Goal: Find specific page/section: Find specific page/section

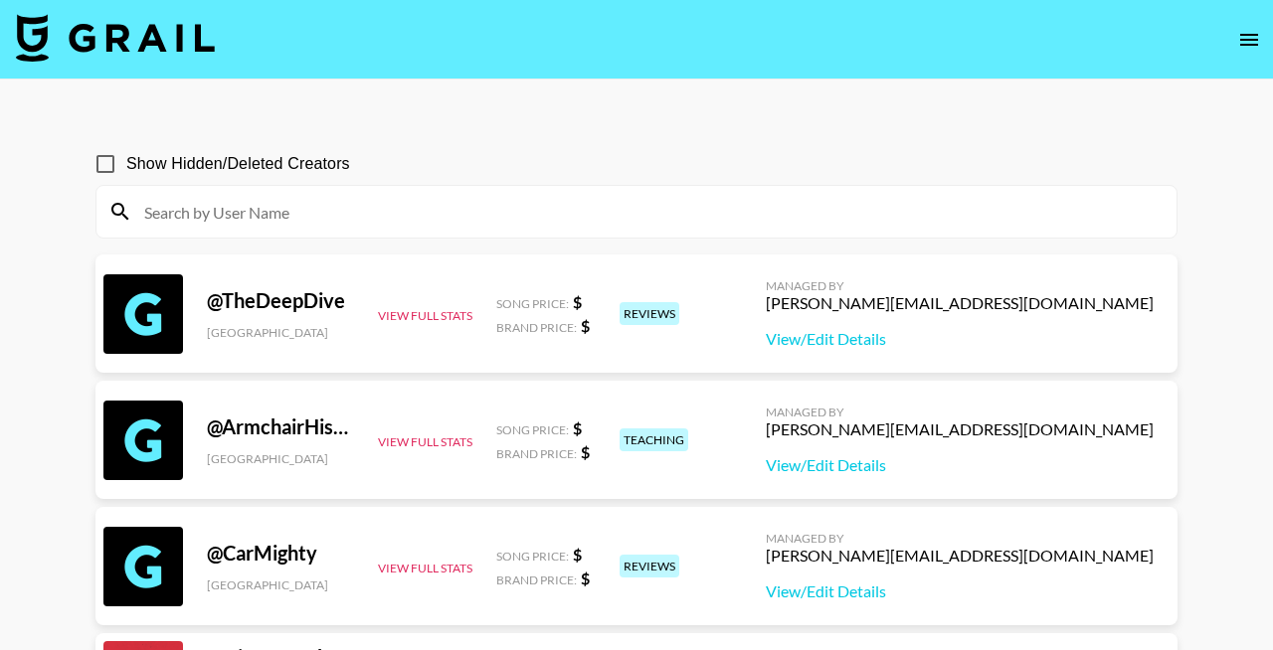
click at [337, 163] on span "Show Hidden/Deleted Creators" at bounding box center [238, 164] width 224 height 24
click at [126, 163] on input "Show Hidden/Deleted Creators" at bounding box center [106, 164] width 42 height 42
checkbox input "true"
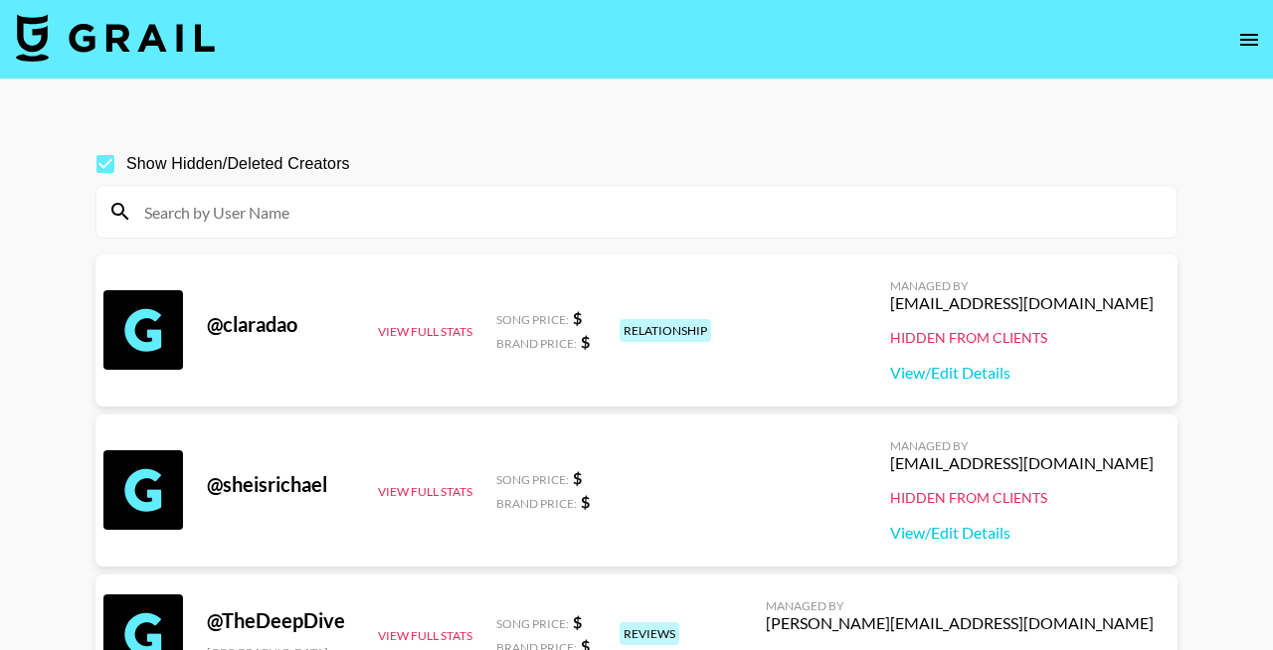
click at [318, 216] on input at bounding box center [648, 212] width 1032 height 32
paste input "debeserfranco"
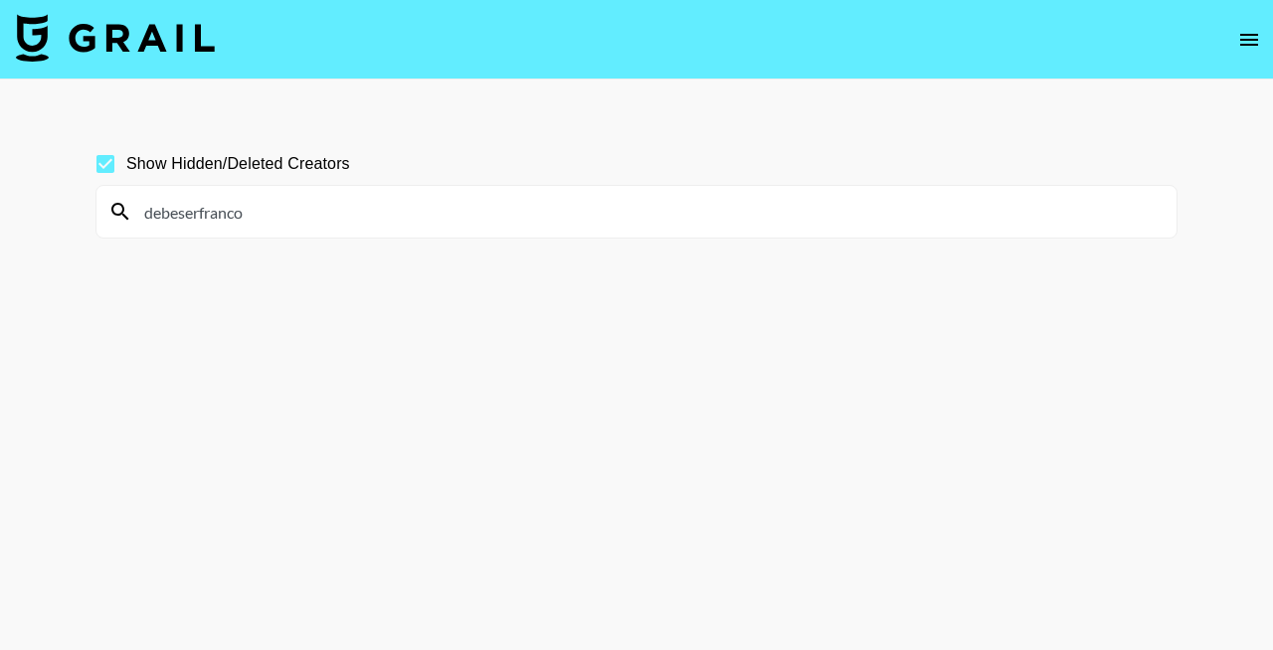
paste input "ollyoffe"
paste input "jazlynnvargas"
paste input "ccxchristian"
paste input "heyjbritt"
click at [458, 212] on input "heyjbritt" at bounding box center [648, 212] width 1032 height 32
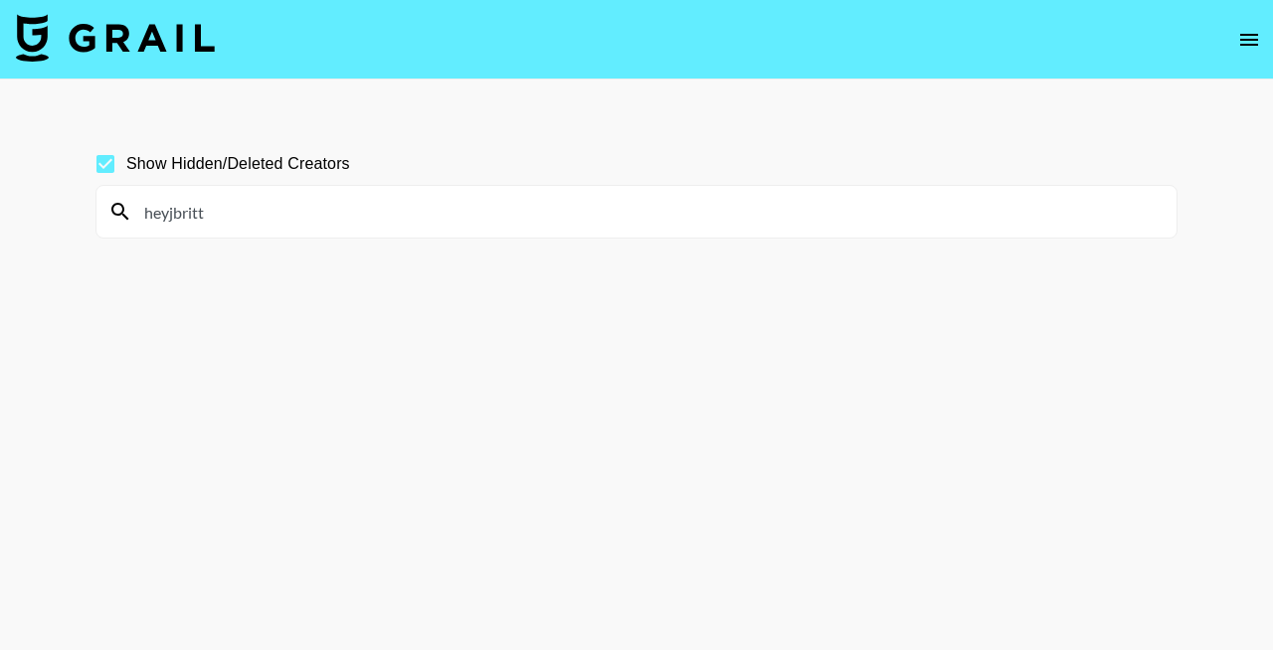
paste input "kennedylmcc"
paste input "graceontourr"
paste input "jasminejatziri"
drag, startPoint x: 383, startPoint y: 214, endPoint x: 81, endPoint y: 197, distance: 302.7
click at [81, 197] on div "Show Hidden/Deleted Creators jasminejatziri" at bounding box center [636, 372] width 1113 height 491
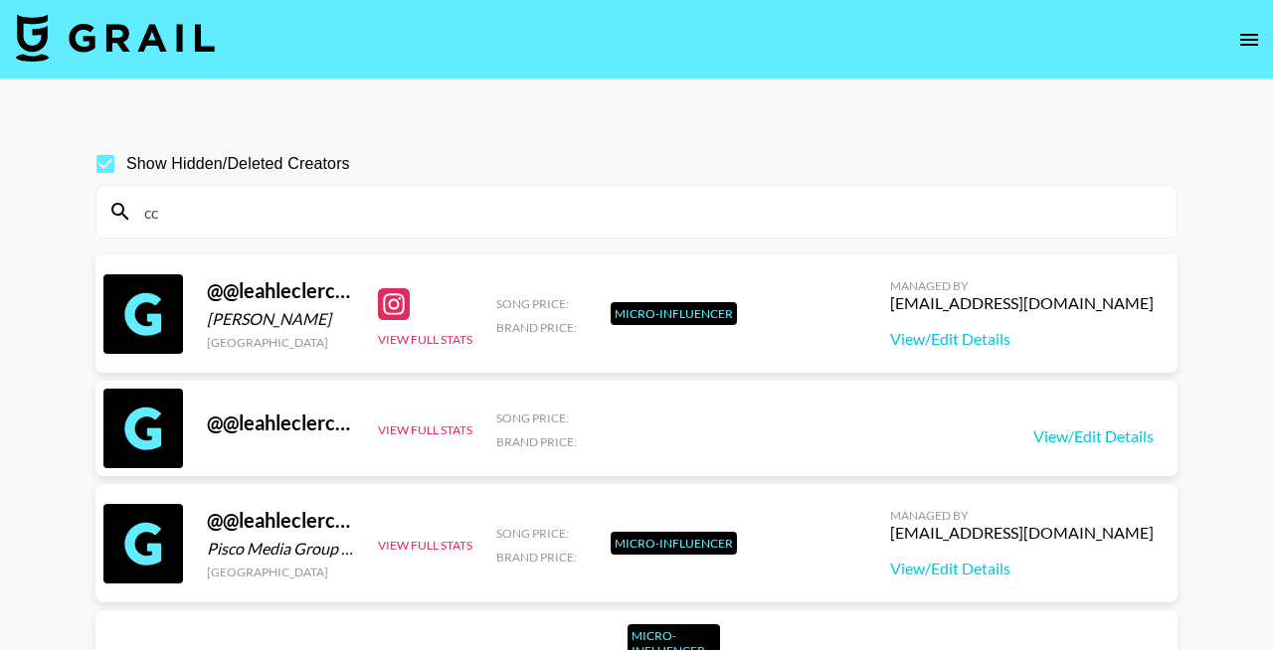
type input "c"
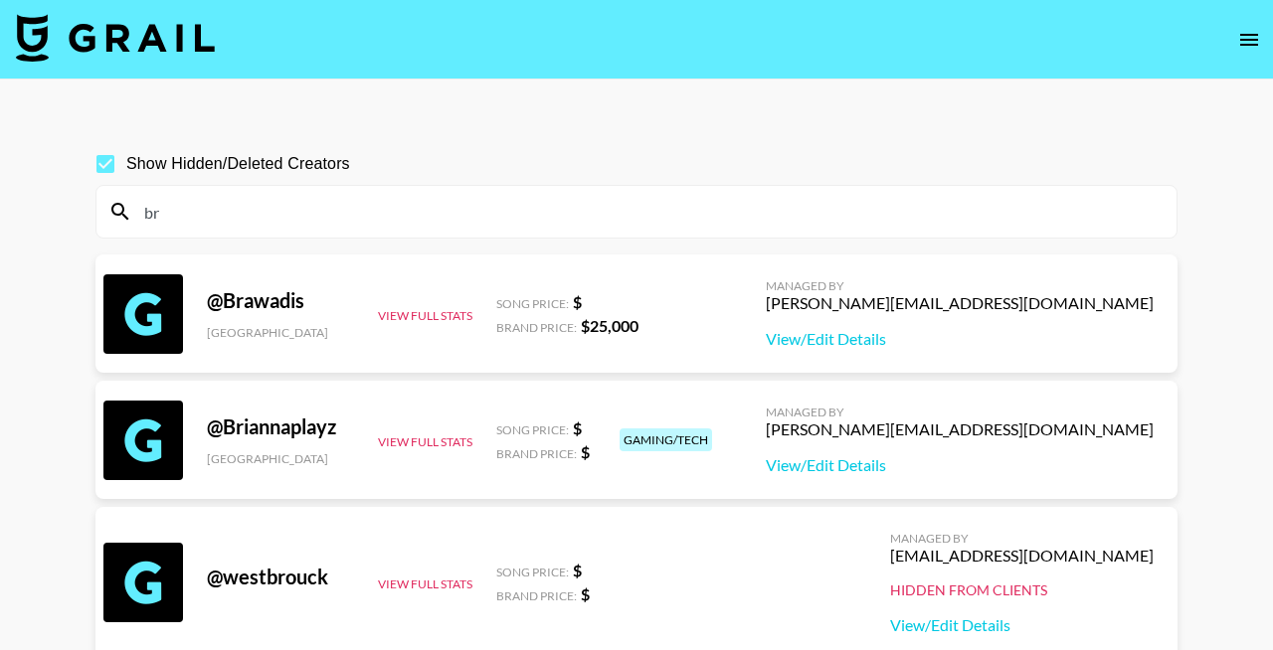
type input "b"
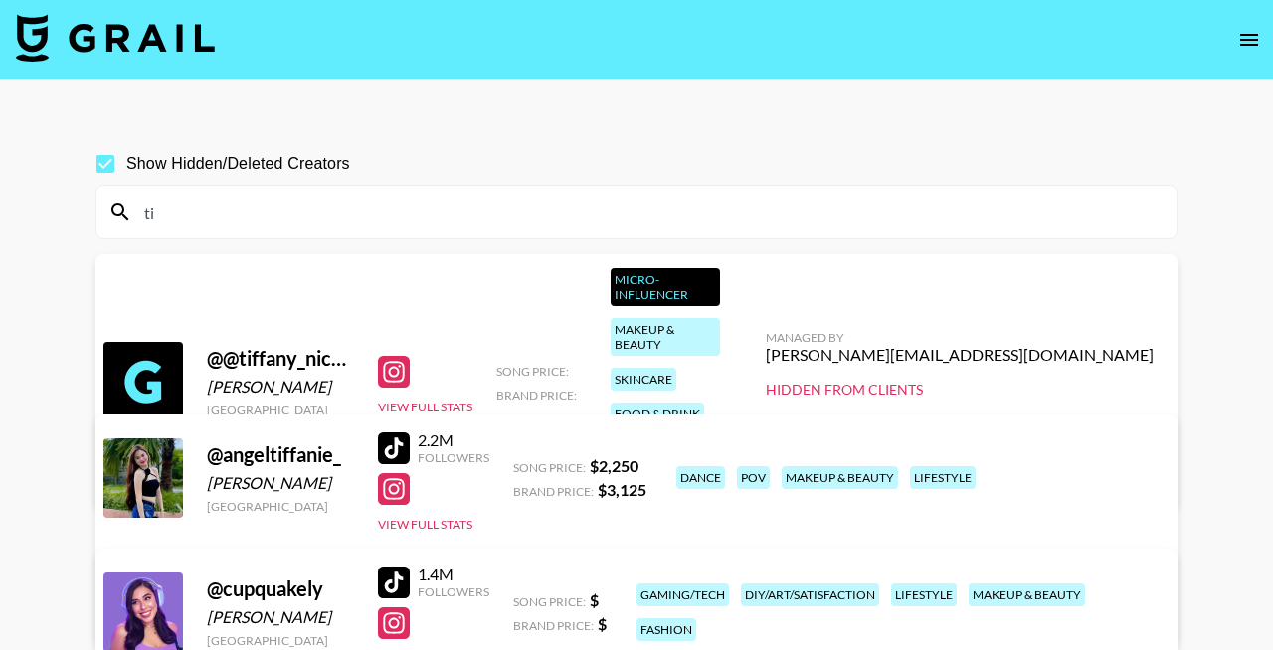
type input "t"
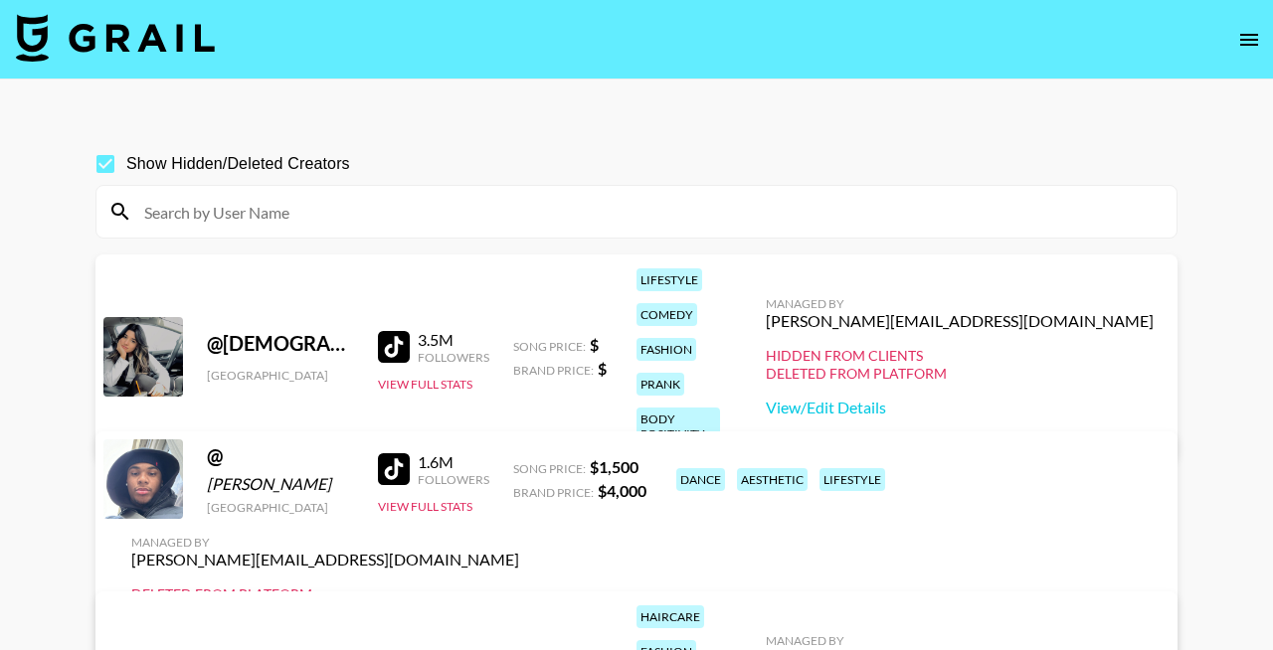
paste input "breakfastbich"
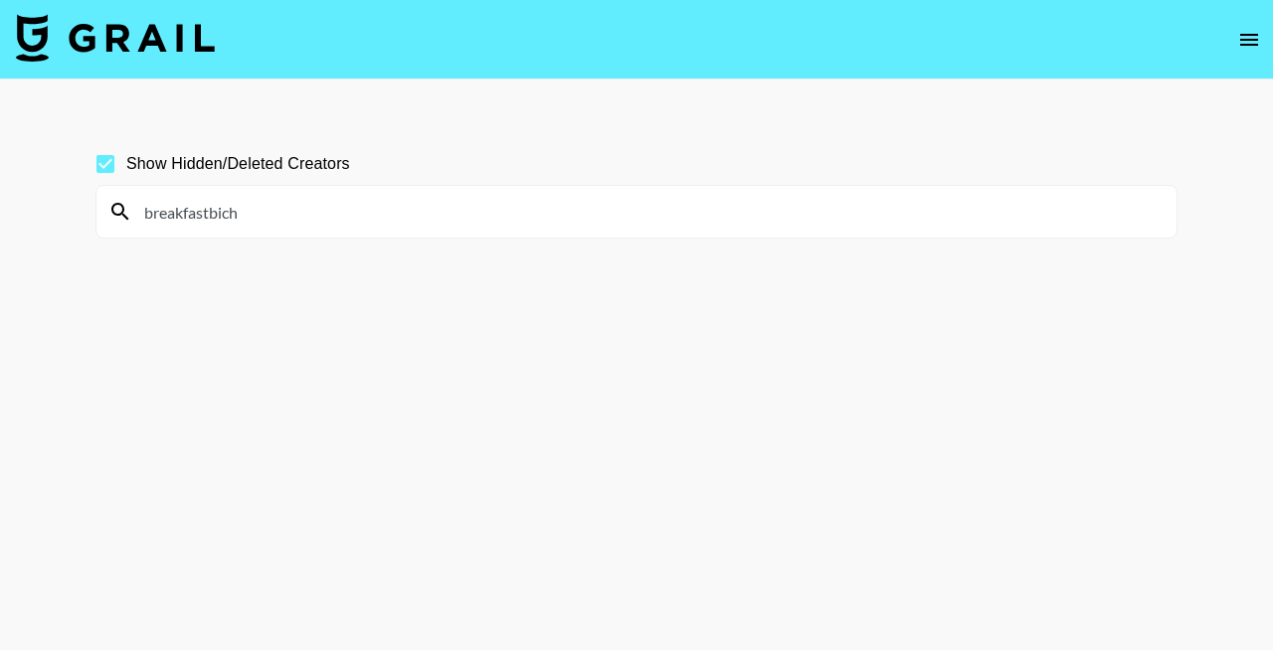
type input "breakfastbich"
